Goal: Find specific page/section: Find specific page/section

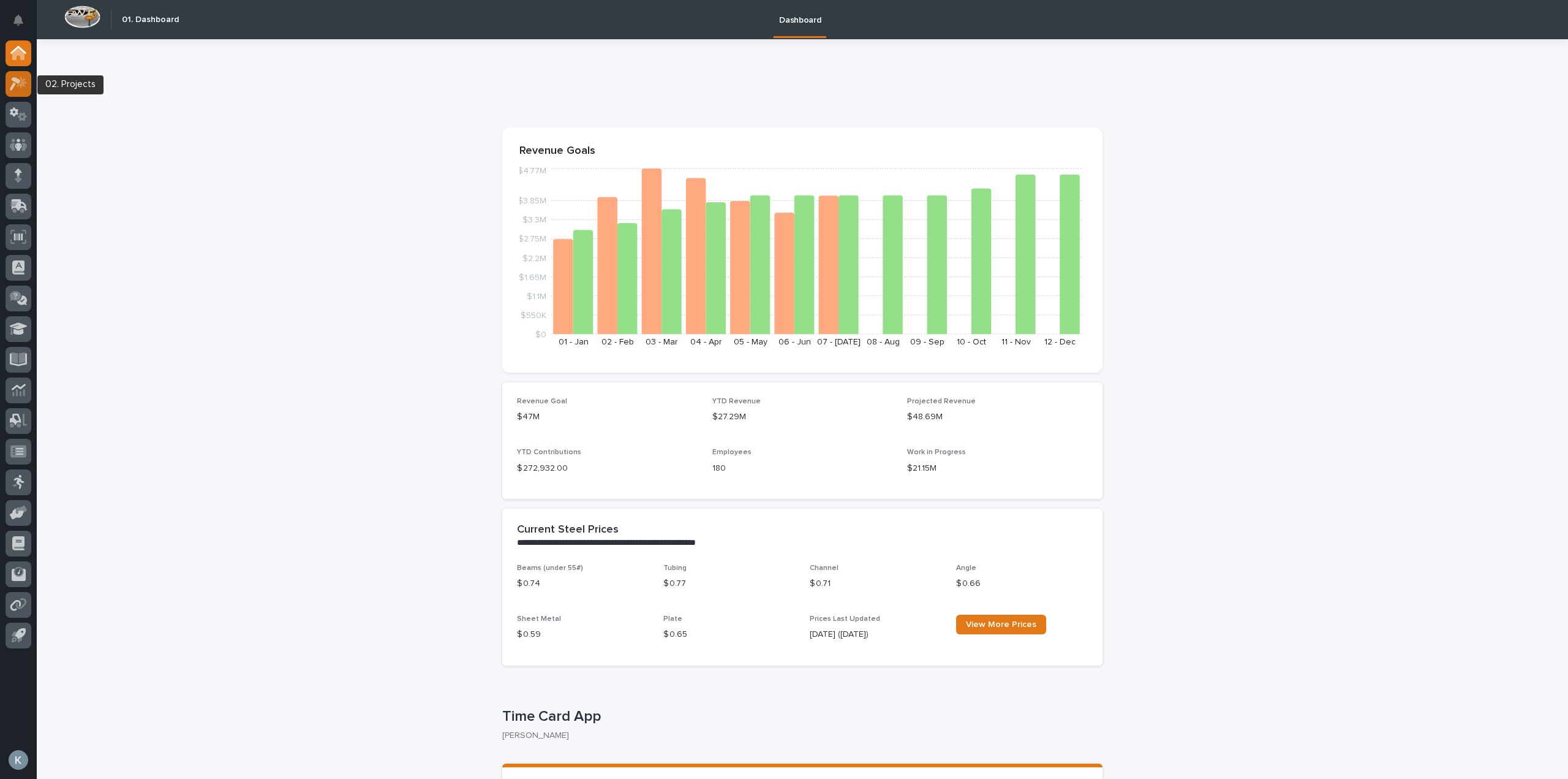
click at [21, 77] on icon at bounding box center [22, 82] width 11 height 12
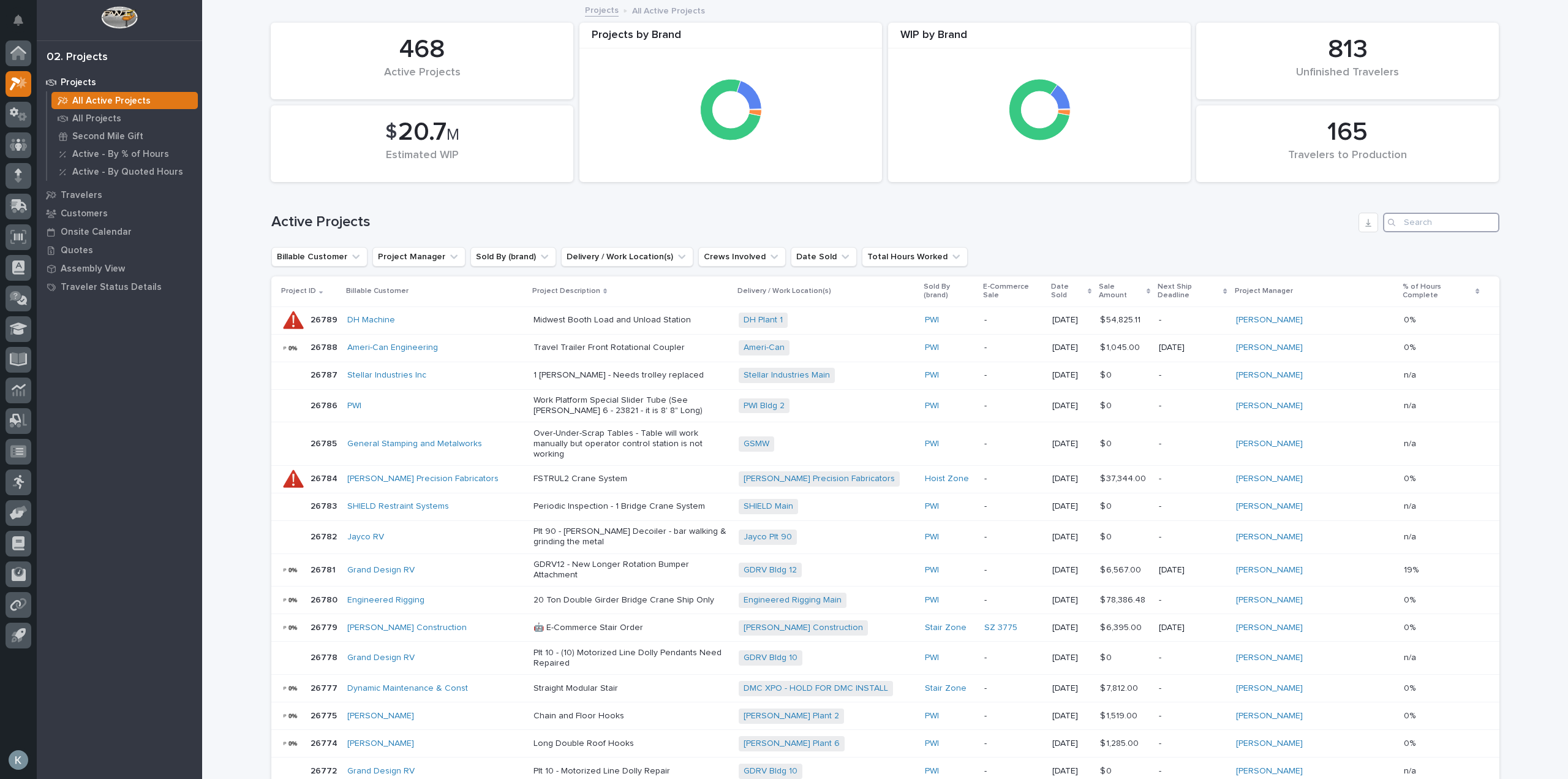
click at [1433, 220] on input "Search" at bounding box center [1441, 222] width 116 height 19
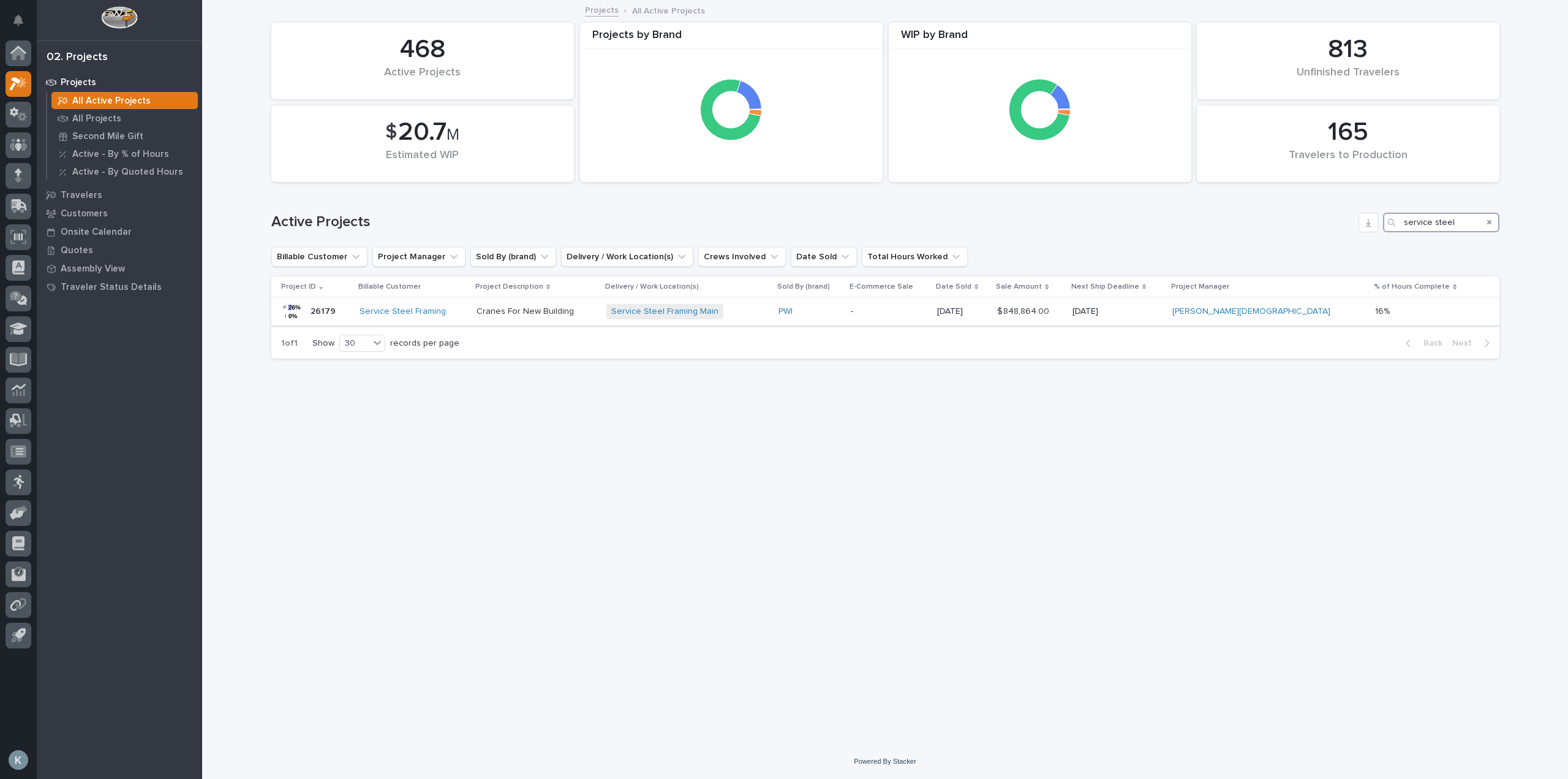
type input "service steel"
click at [551, 315] on p "Cranes For New Building" at bounding box center [536, 312] width 120 height 11
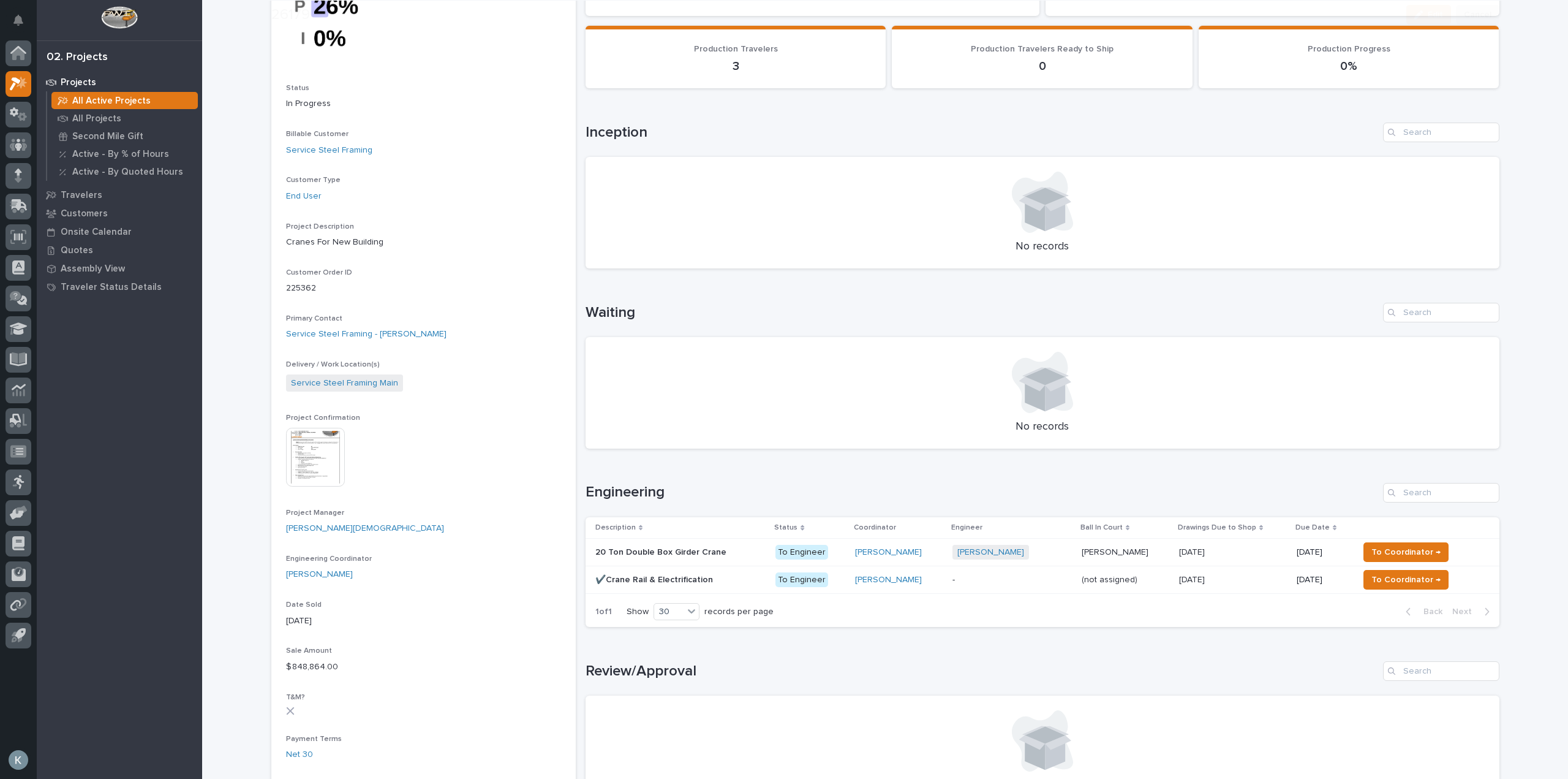
scroll to position [490, 0]
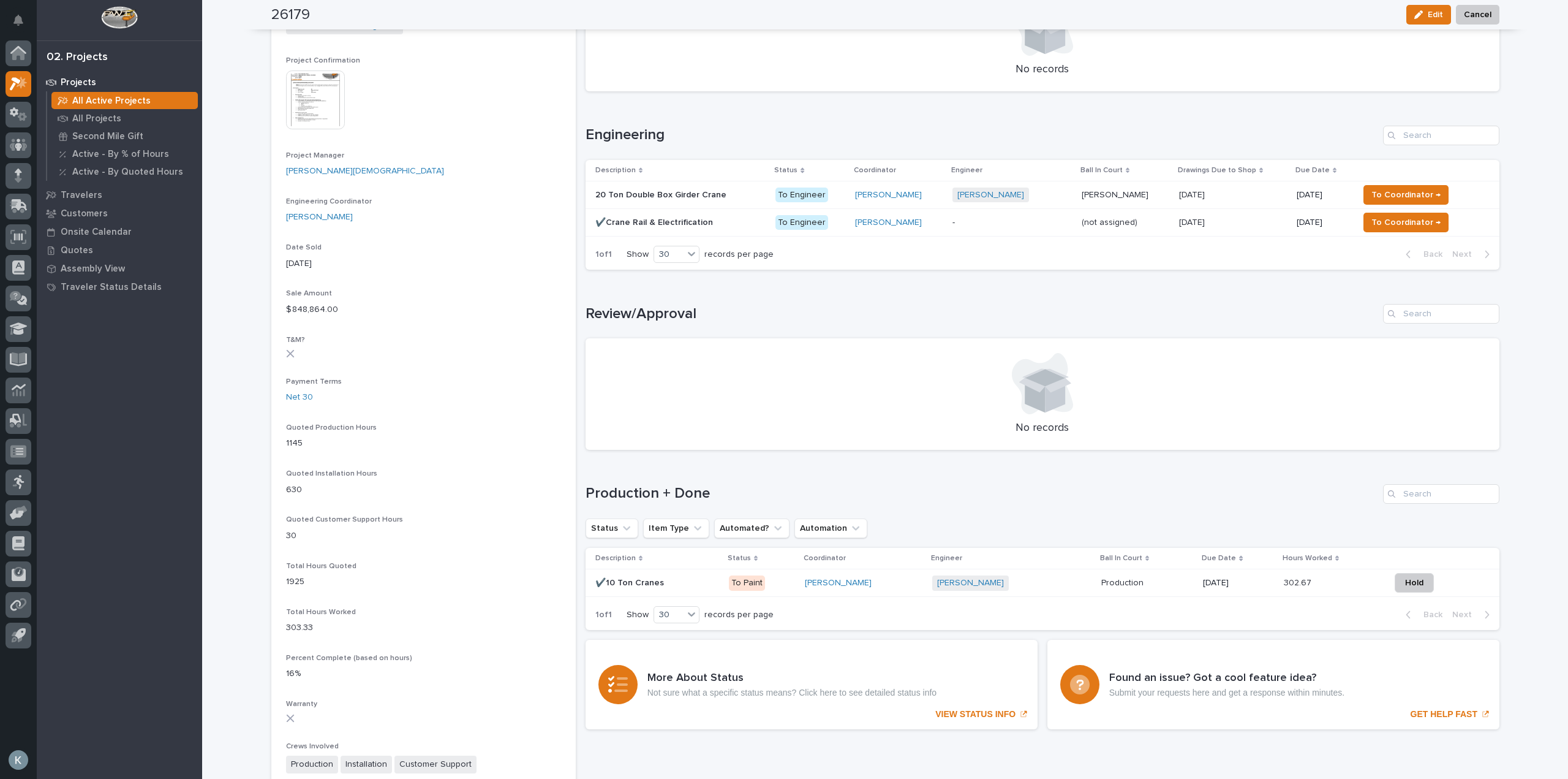
click at [717, 587] on td "✔️10 Ton Cranes ✔️10 Ton Cranes" at bounding box center [655, 582] width 138 height 27
